Goal: Use online tool/utility: Utilize a website feature to perform a specific function

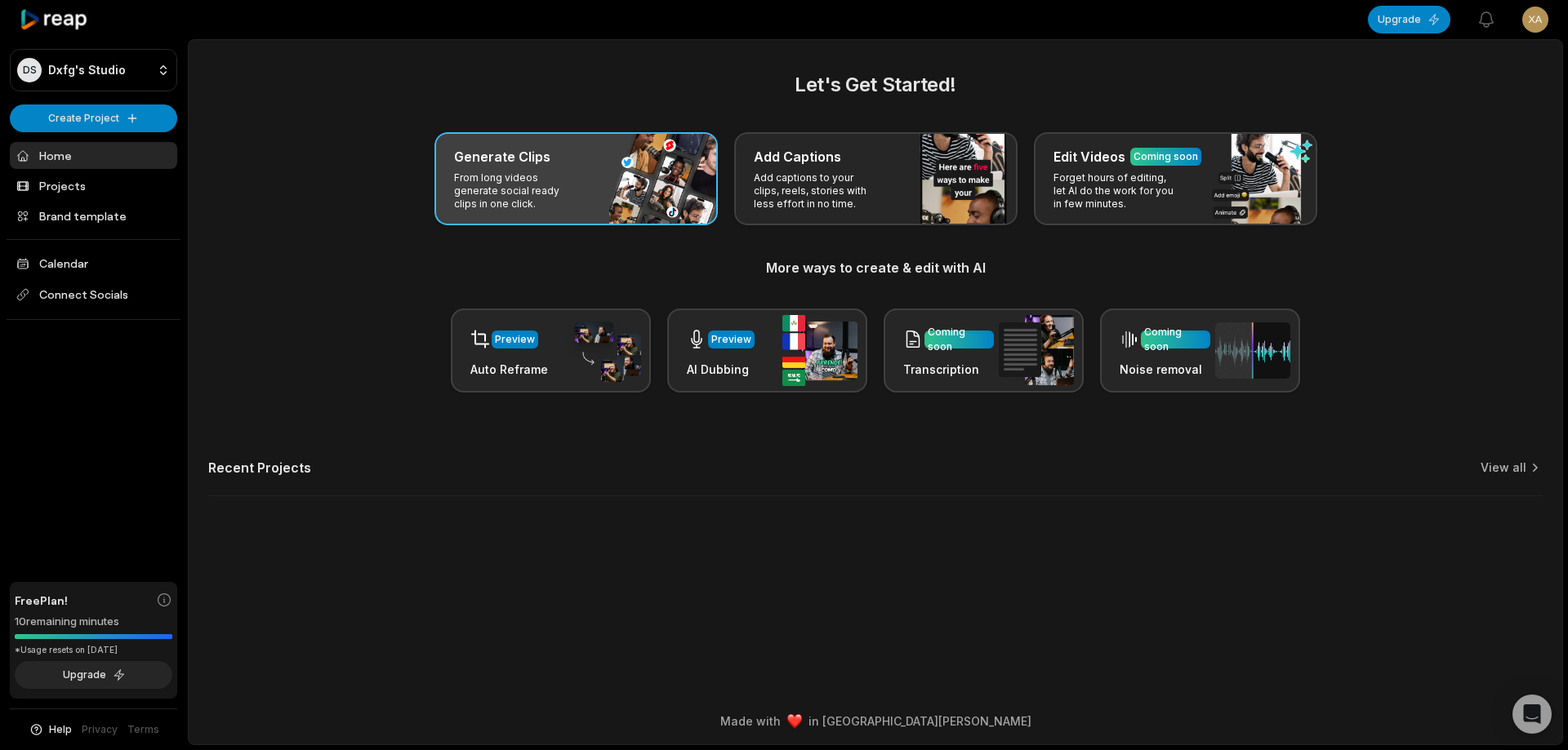
click at [630, 146] on div "Generate Clips From long videos generate social ready clips in one click." at bounding box center [576, 178] width 284 height 93
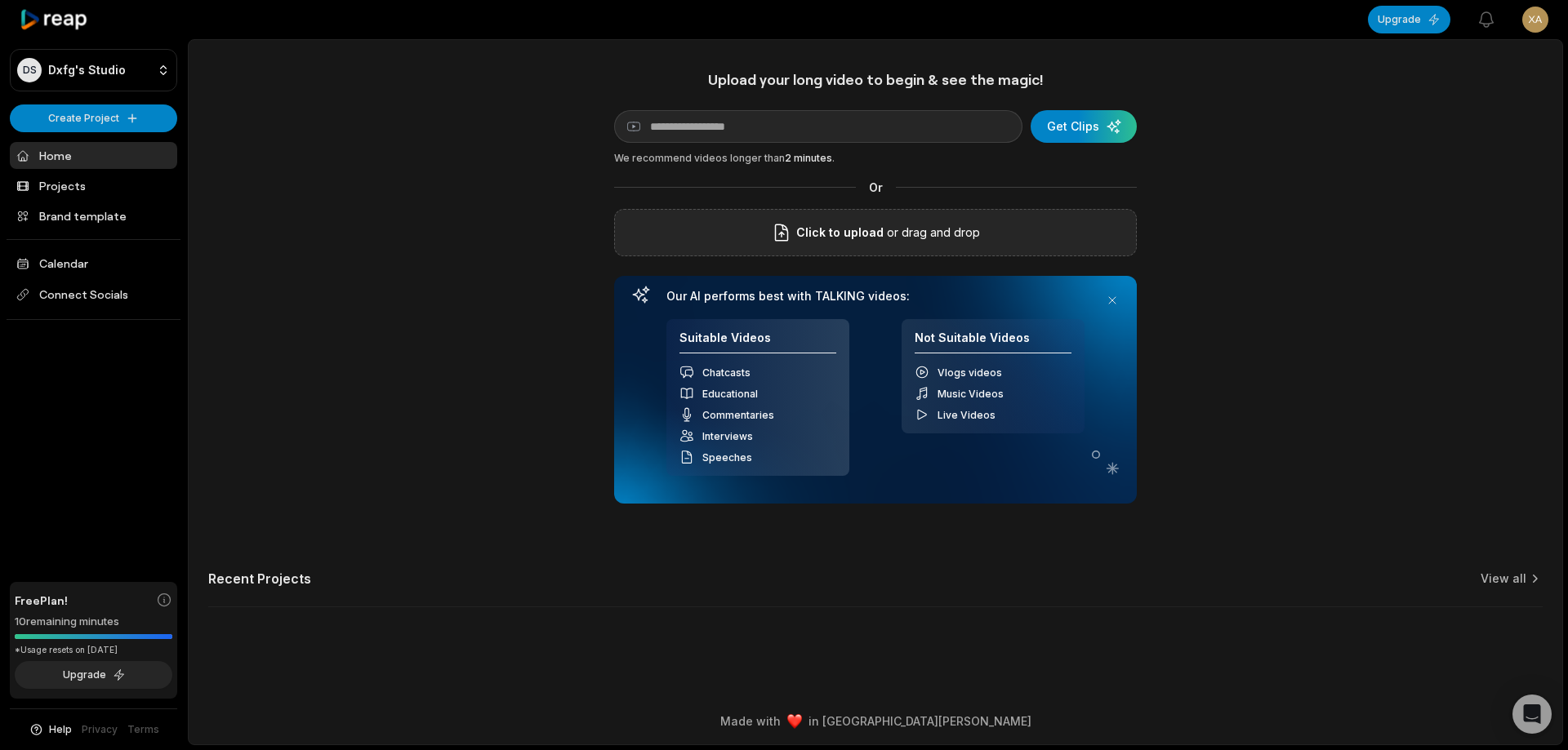
click at [899, 246] on div "Click to upload or drag and drop" at bounding box center [876, 232] width 523 height 47
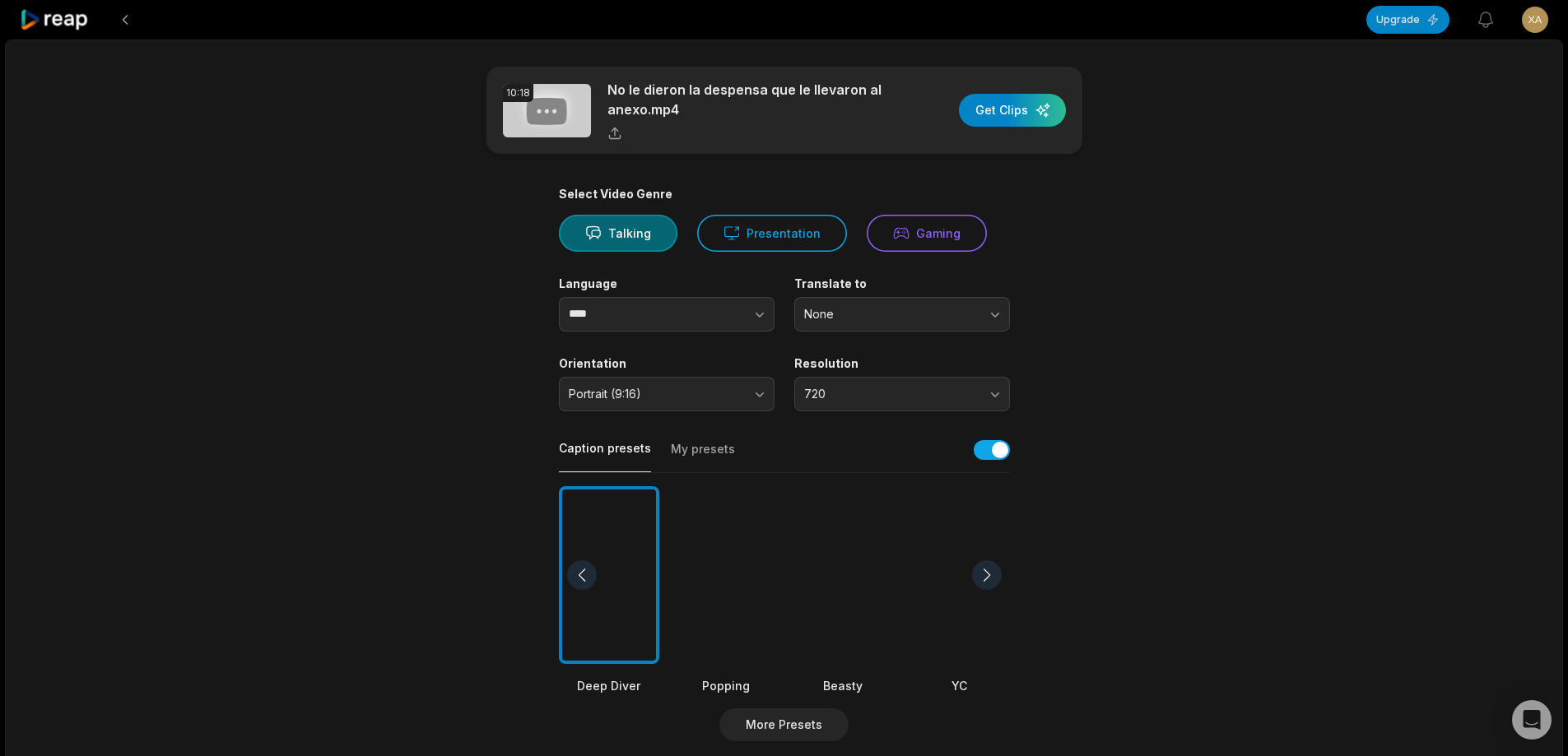
click at [841, 535] on div at bounding box center [843, 575] width 101 height 179
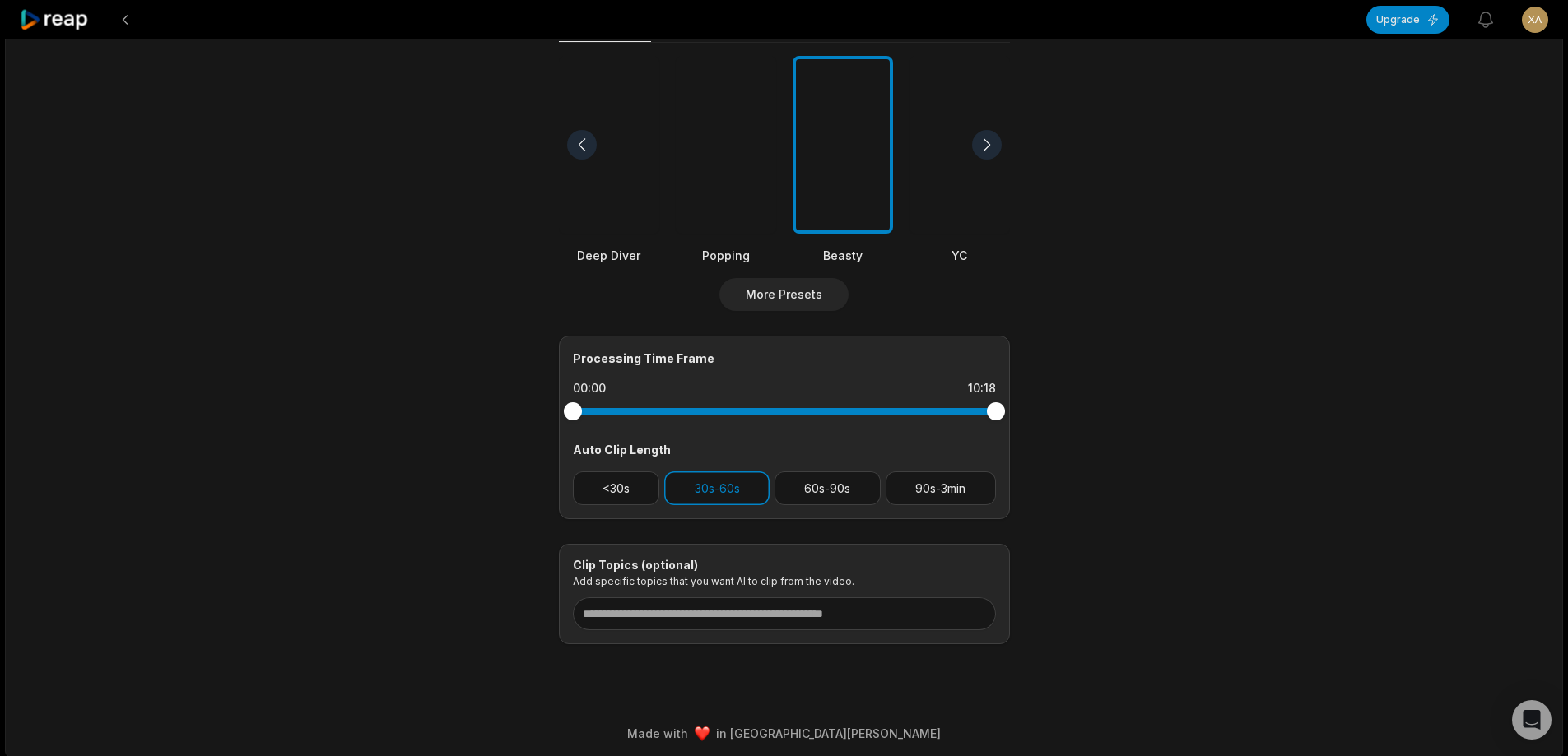
scroll to position [437, 0]
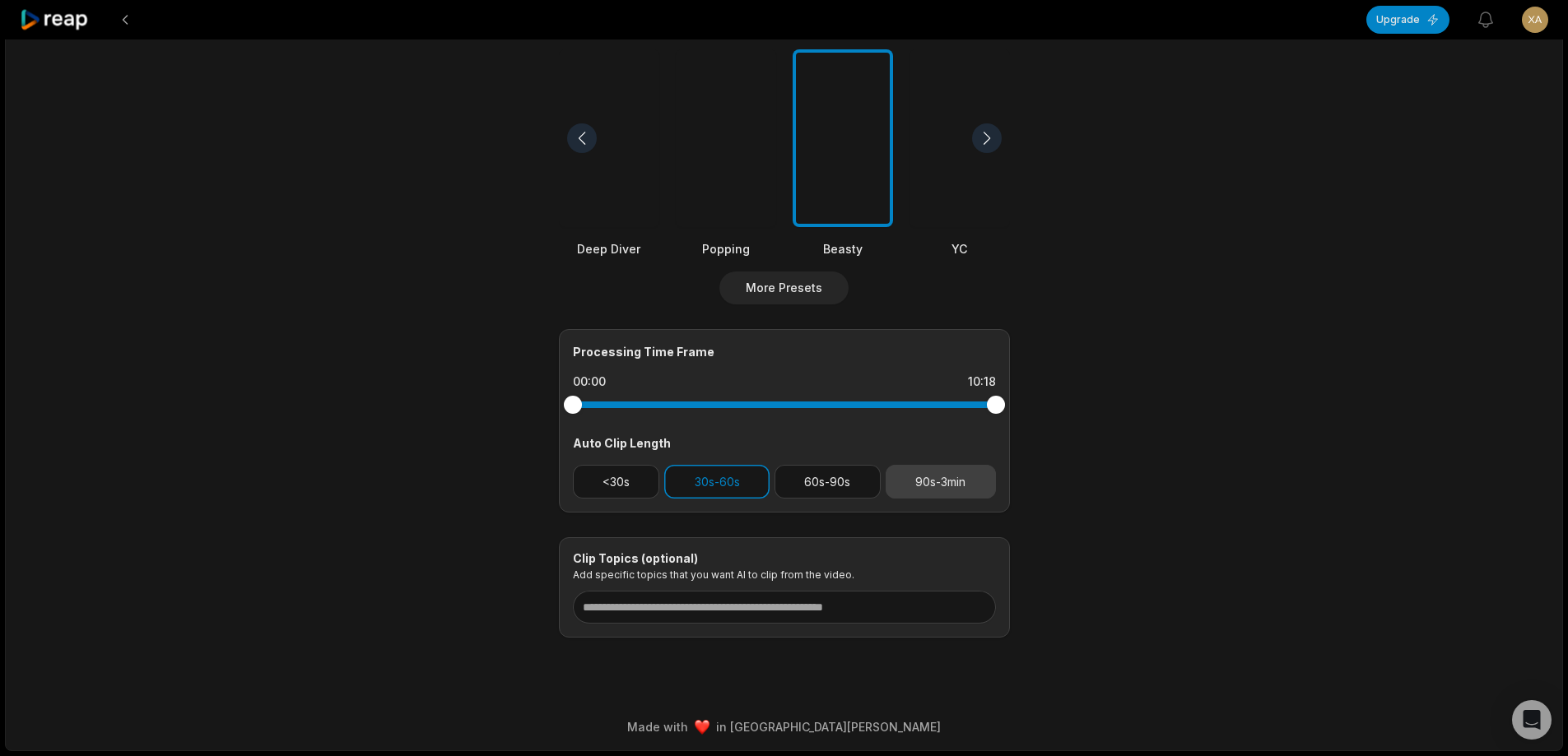
click at [948, 474] on button "90s-3min" at bounding box center [941, 482] width 111 height 34
click at [683, 482] on button "30s-60s" at bounding box center [716, 482] width 106 height 34
drag, startPoint x: 996, startPoint y: 400, endPoint x: 983, endPoint y: 400, distance: 13.0
click at [983, 400] on div at bounding box center [983, 405] width 18 height 18
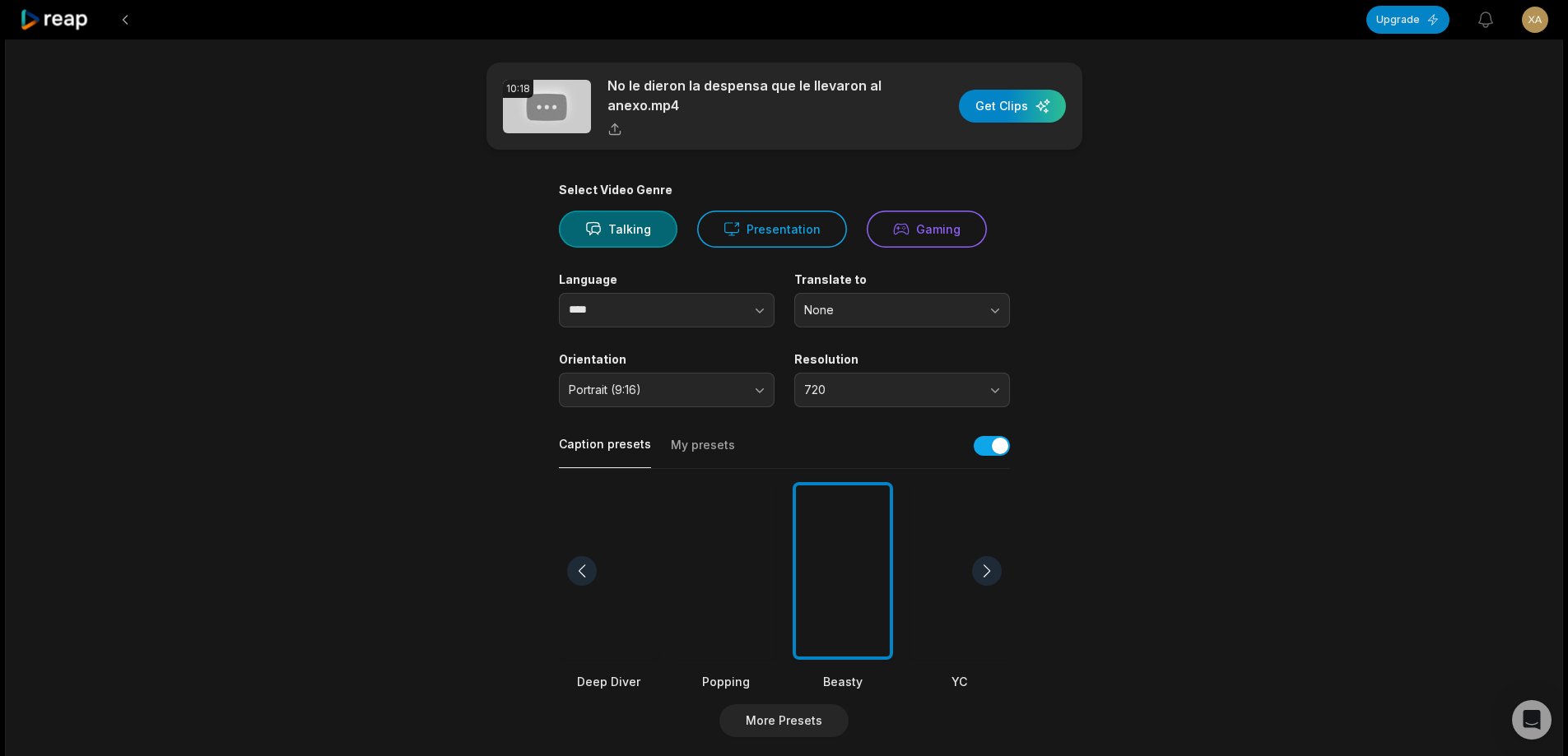
scroll to position [0, 0]
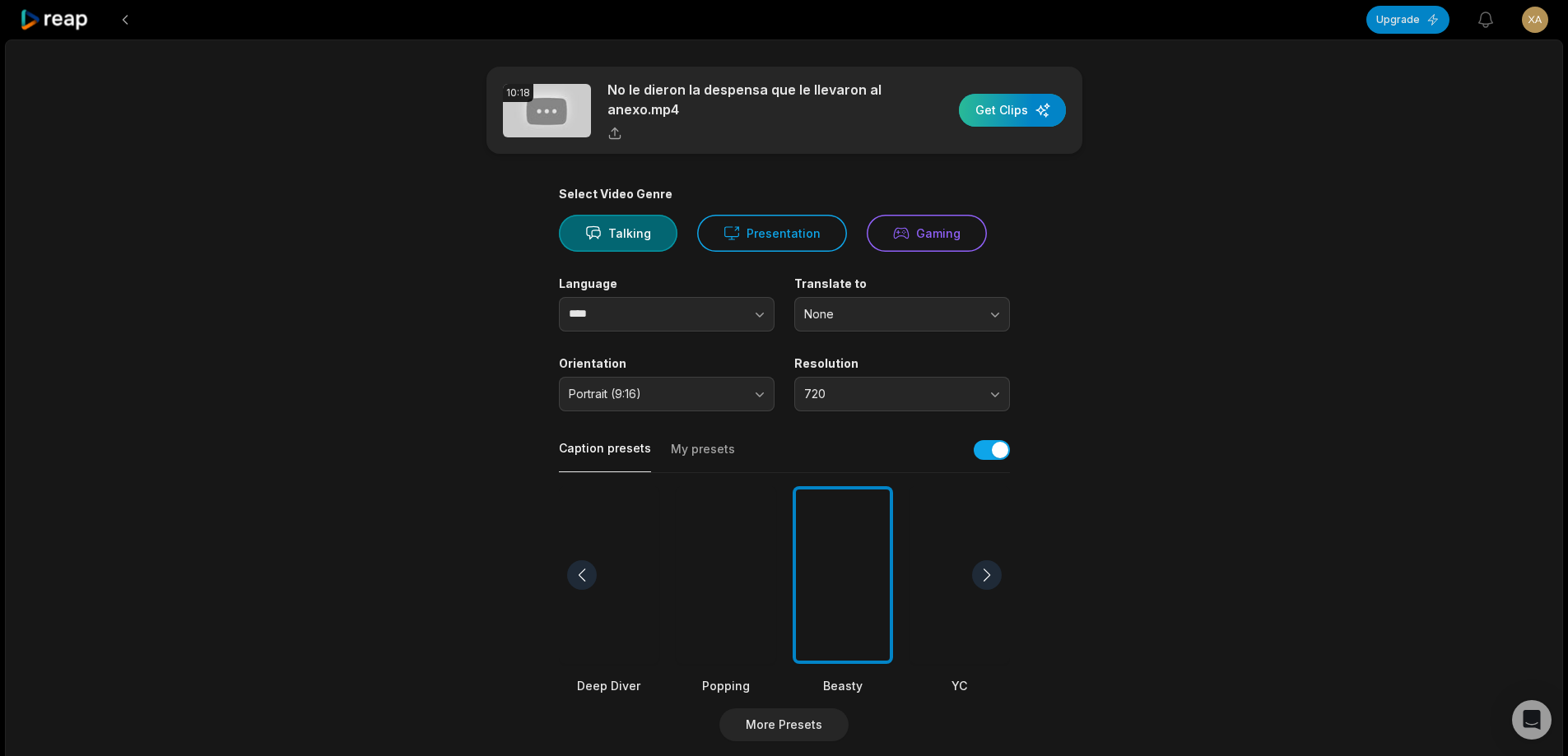
click at [1023, 115] on div "button" at bounding box center [1012, 110] width 107 height 33
